Goal: Feedback & Contribution: Submit feedback/report problem

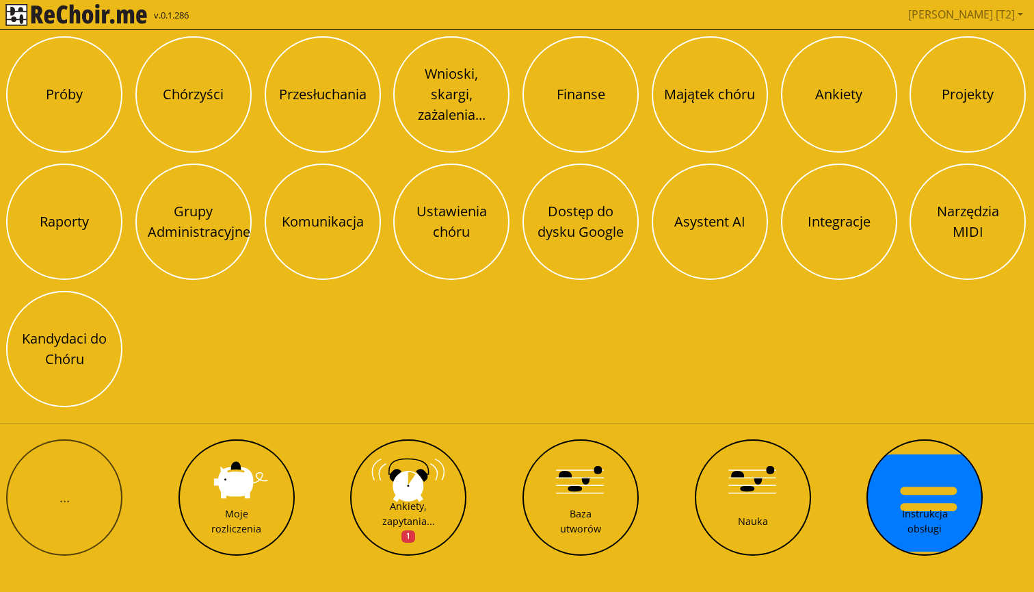
click at [69, 94] on button "Próby" at bounding box center [64, 94] width 116 height 116
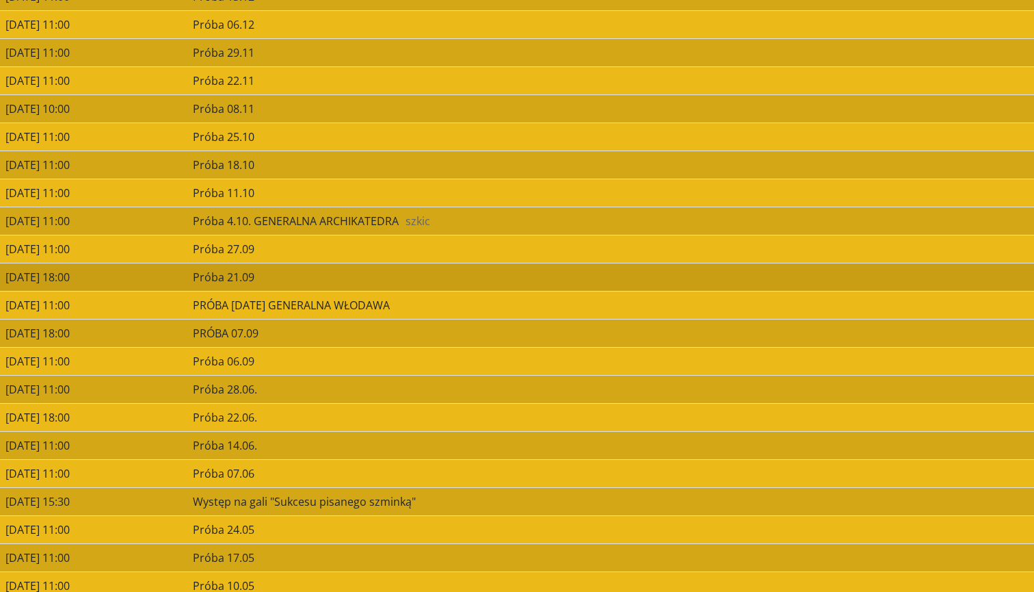
scroll to position [860, 0]
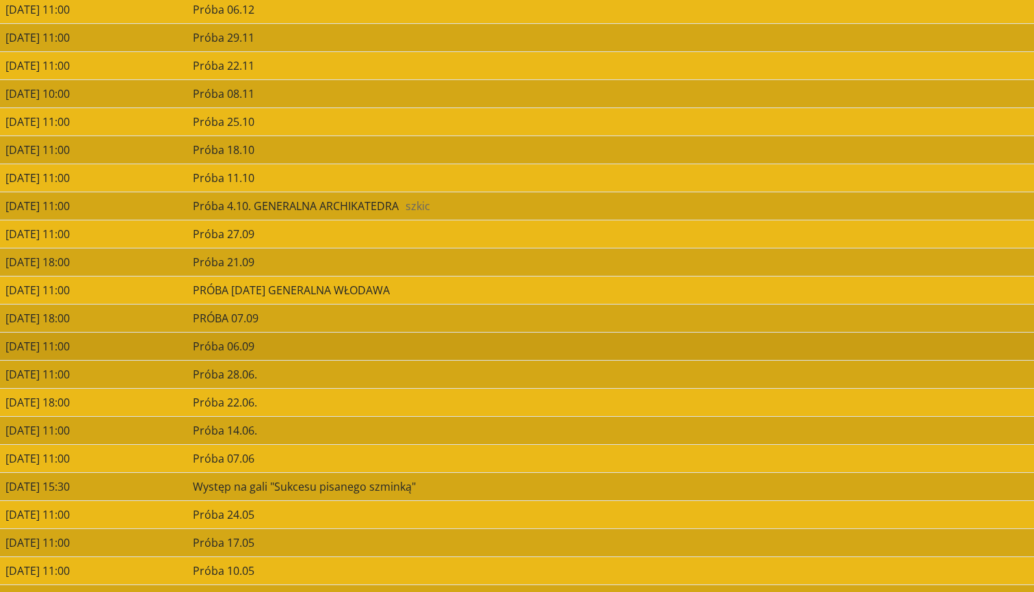
click at [187, 349] on td "[DATE] 11:00" at bounding box center [93, 346] width 187 height 28
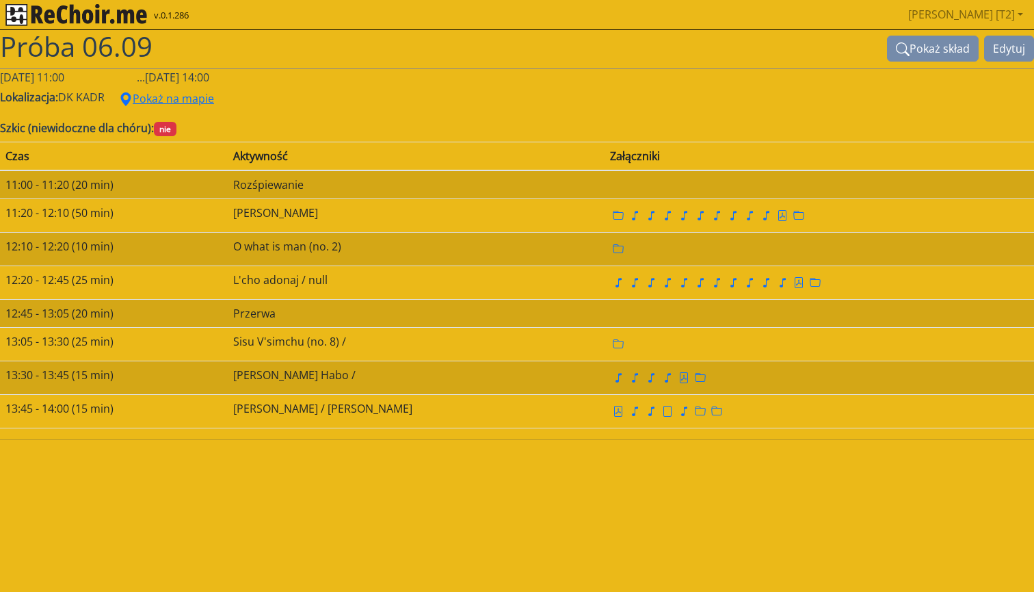
click at [99, 20] on img "rekłajer mi" at bounding box center [76, 15] width 142 height 22
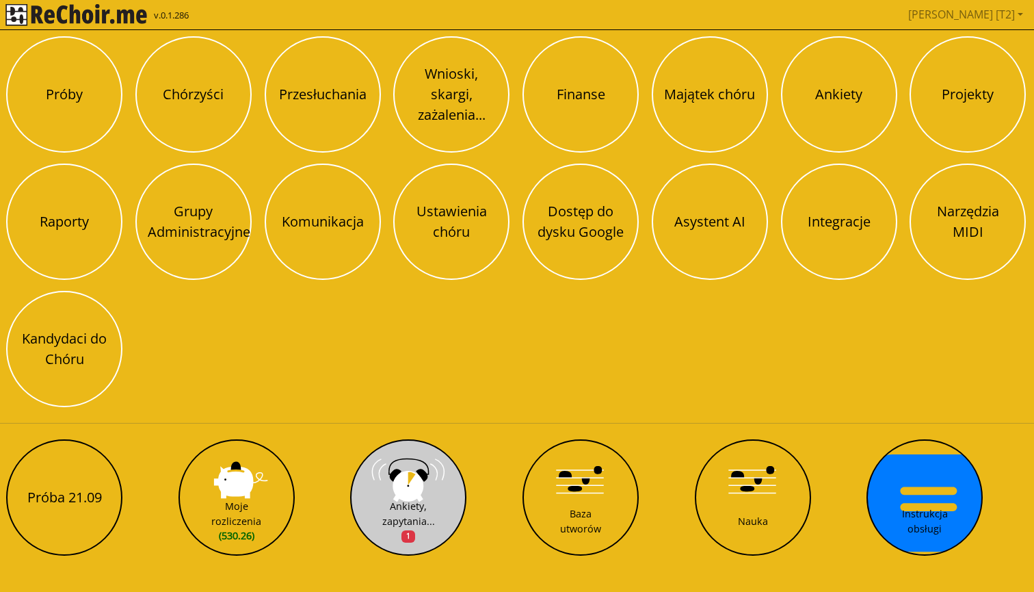
click at [395, 475] on button "Ankiety, zapytania... 1" at bounding box center [408, 497] width 116 height 116
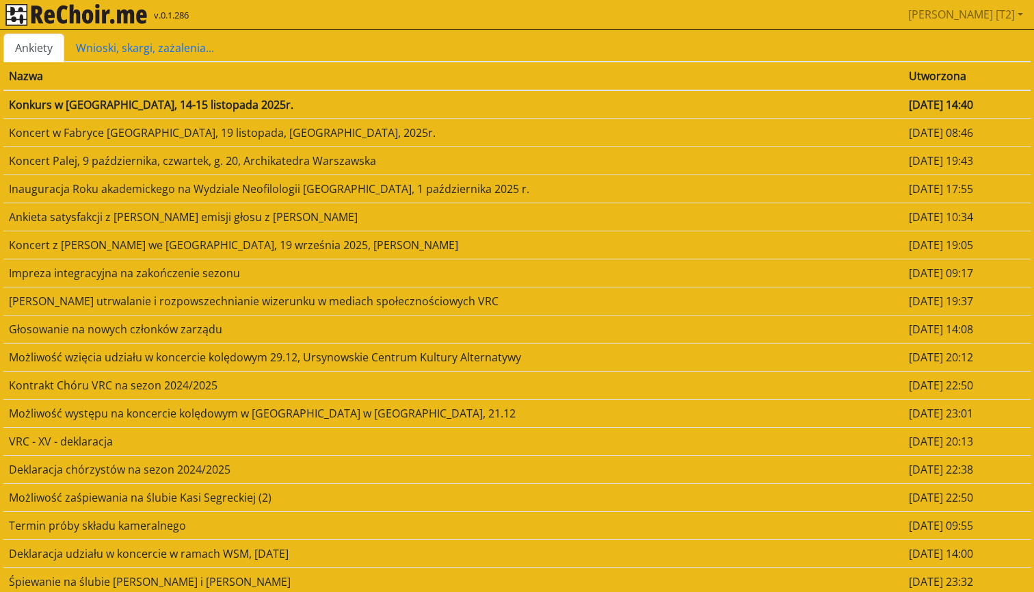
click at [287, 100] on td "Konkurs w Lublinie, 14-15 listopada 2025r." at bounding box center [453, 104] width 900 height 29
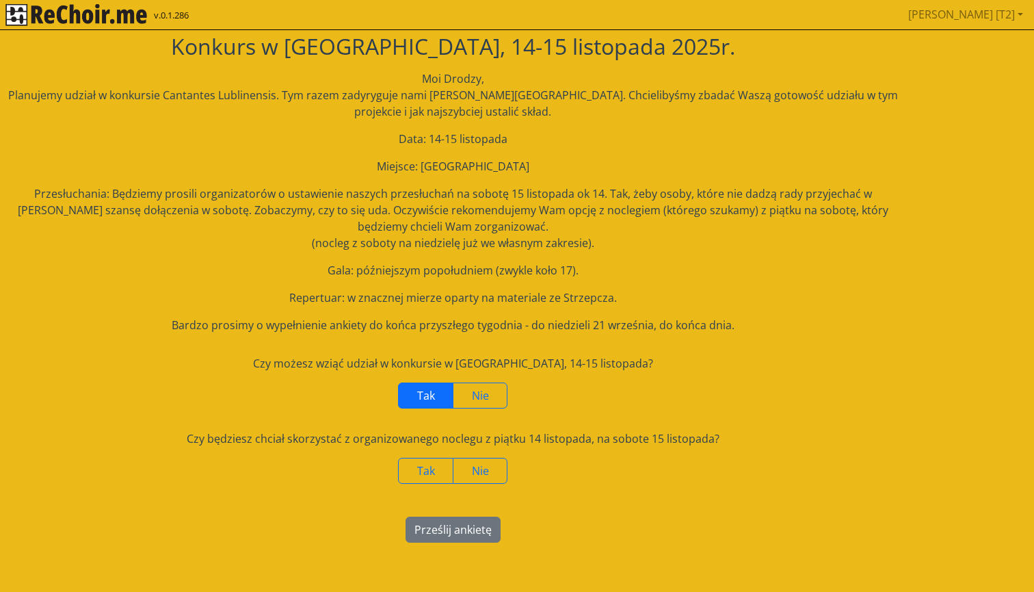
click at [436, 390] on label "Tak" at bounding box center [425, 395] width 55 height 26
click at [434, 468] on span "Tak" at bounding box center [426, 470] width 18 height 15
click at [465, 530] on button "Prześlij ankietę" at bounding box center [453, 529] width 95 height 26
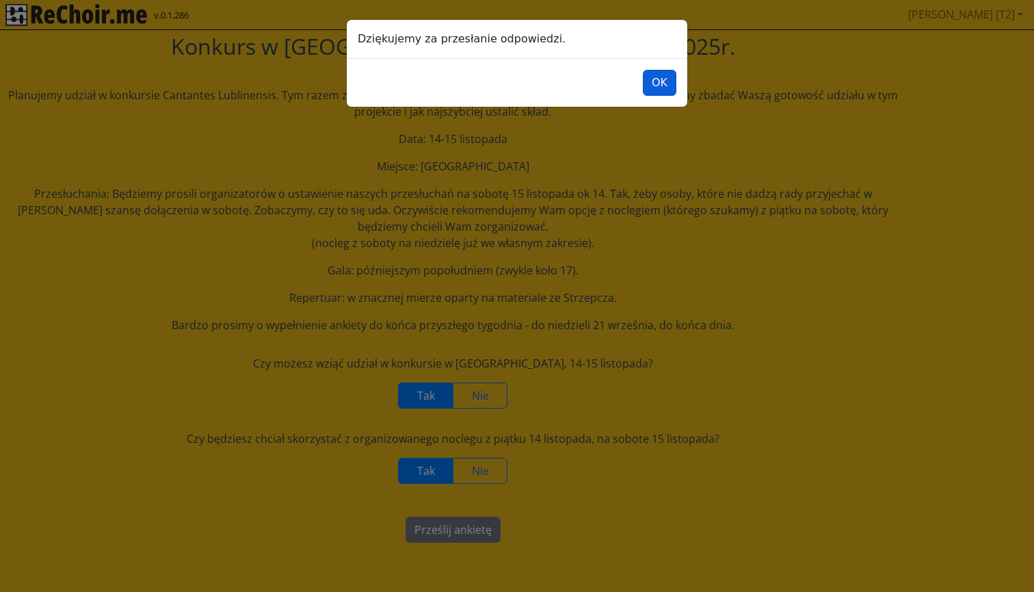
click at [663, 83] on button "OK" at bounding box center [660, 83] width 34 height 26
